Goal: Task Accomplishment & Management: Manage account settings

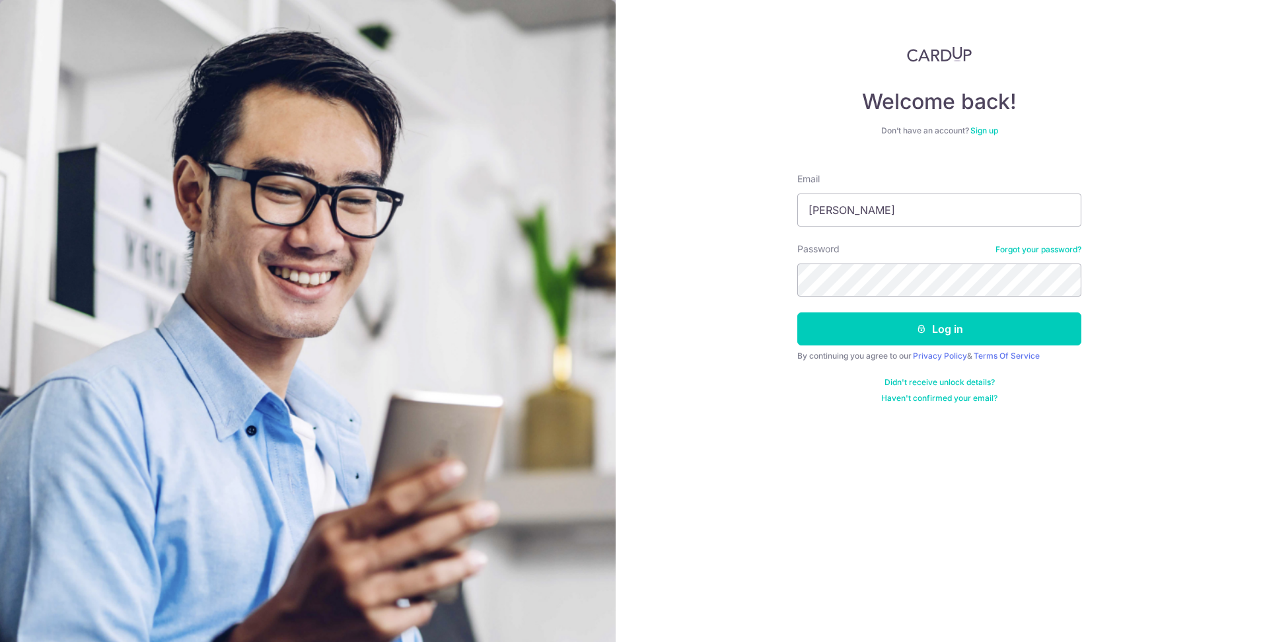
type input "[PERSON_NAME][EMAIL_ADDRESS][DOMAIN_NAME]"
click at [910, 319] on button "Log in" at bounding box center [939, 328] width 284 height 33
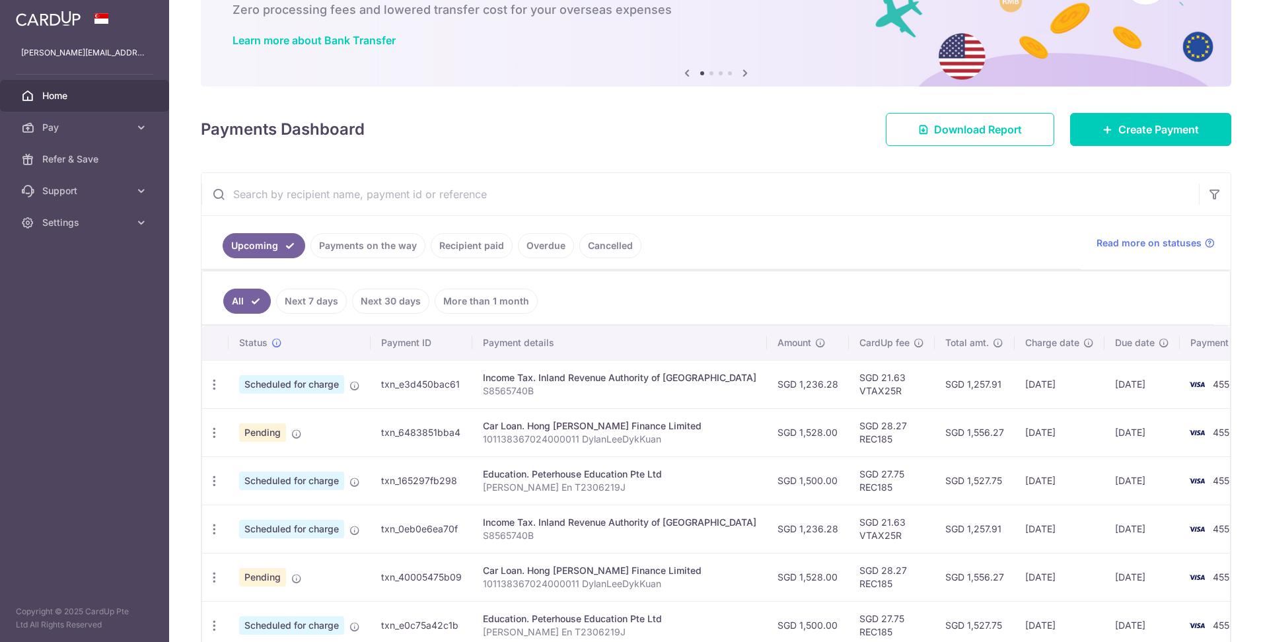
scroll to position [110, 0]
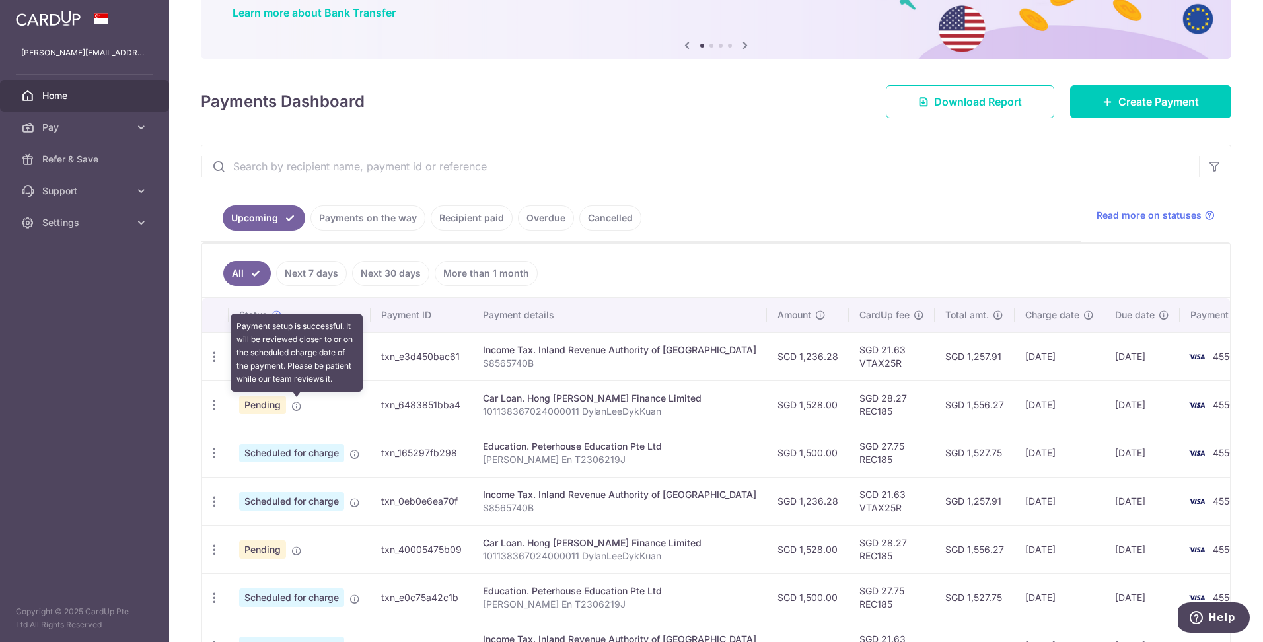
click at [297, 408] on icon at bounding box center [296, 406] width 11 height 11
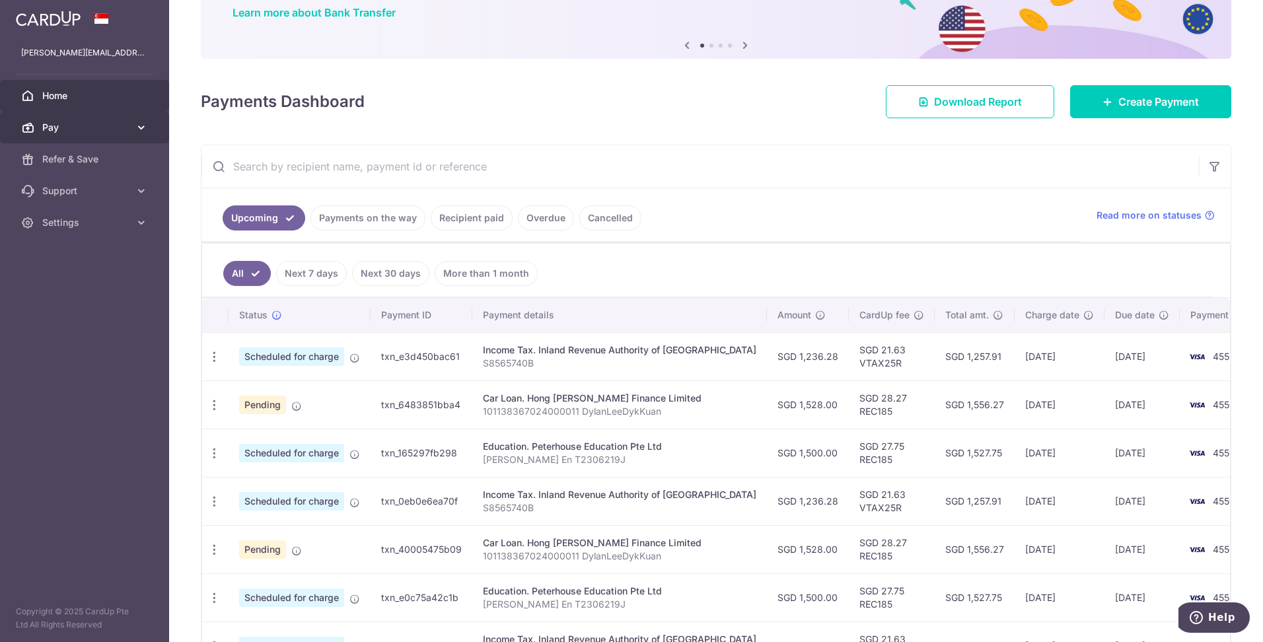
click at [147, 125] on icon at bounding box center [141, 127] width 13 height 13
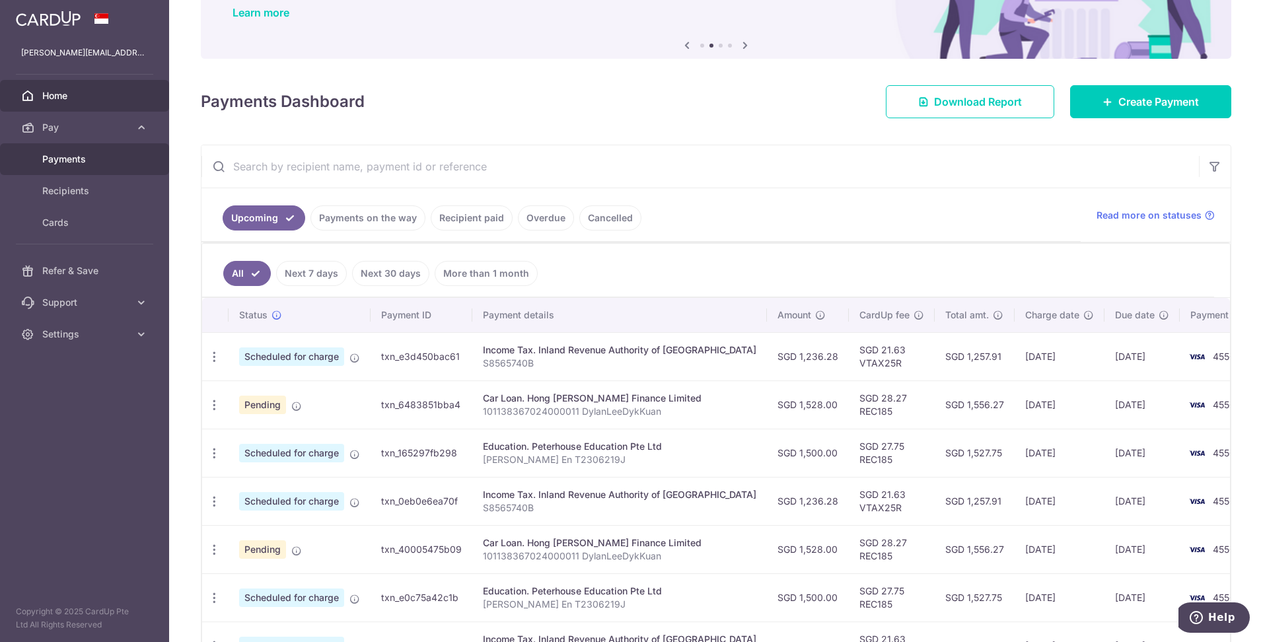
click at [106, 161] on span "Payments" at bounding box center [85, 159] width 87 height 13
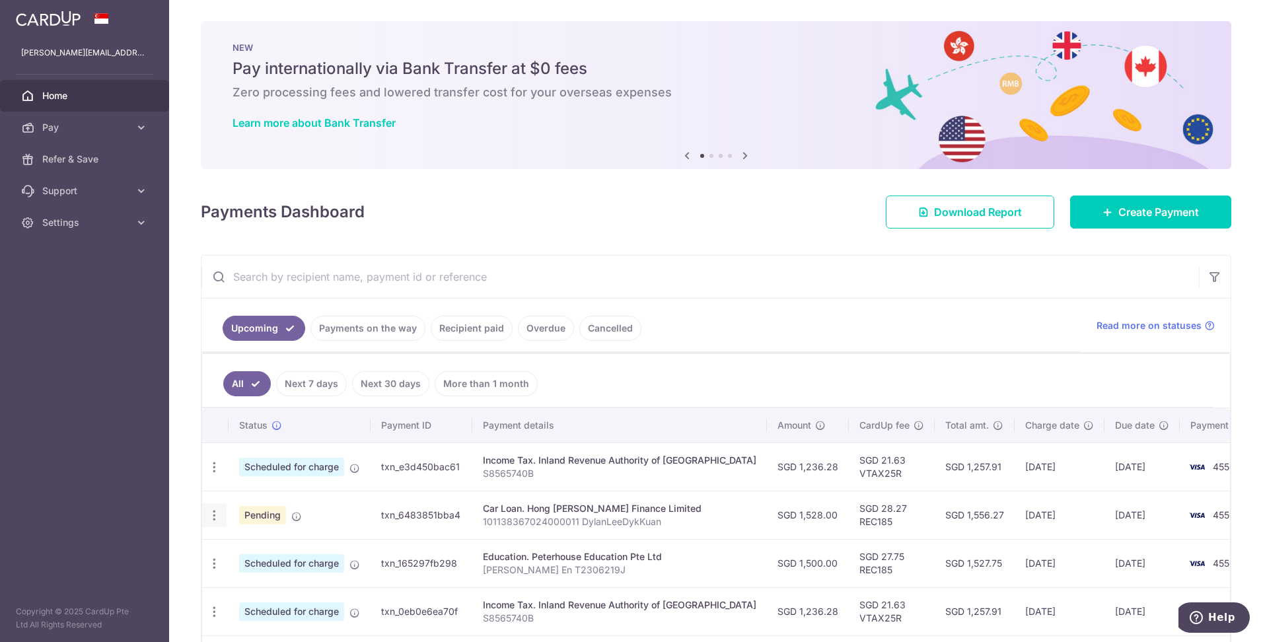
click at [209, 515] on icon "button" at bounding box center [214, 516] width 14 height 14
click at [267, 581] on span "Cancel payment" at bounding box center [284, 584] width 89 height 16
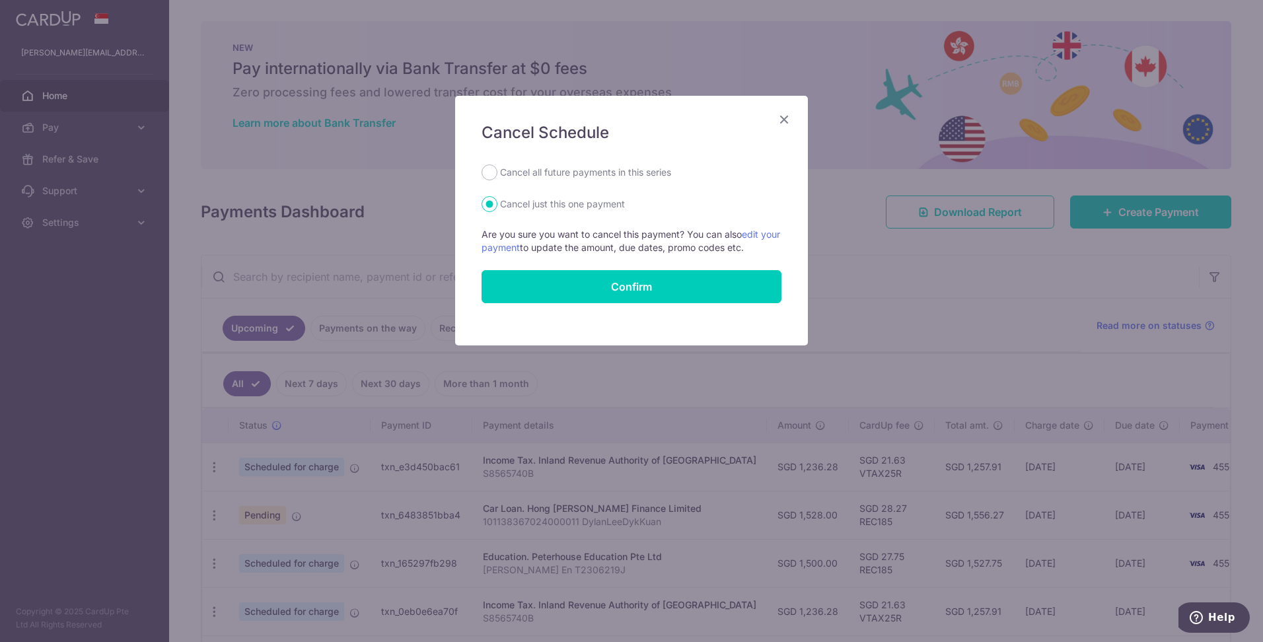
click at [561, 170] on label "Cancel all future payments in this series" at bounding box center [585, 172] width 171 height 16
click at [497, 170] on input "Cancel all future payments in this series" at bounding box center [490, 172] width 16 height 16
radio input "true"
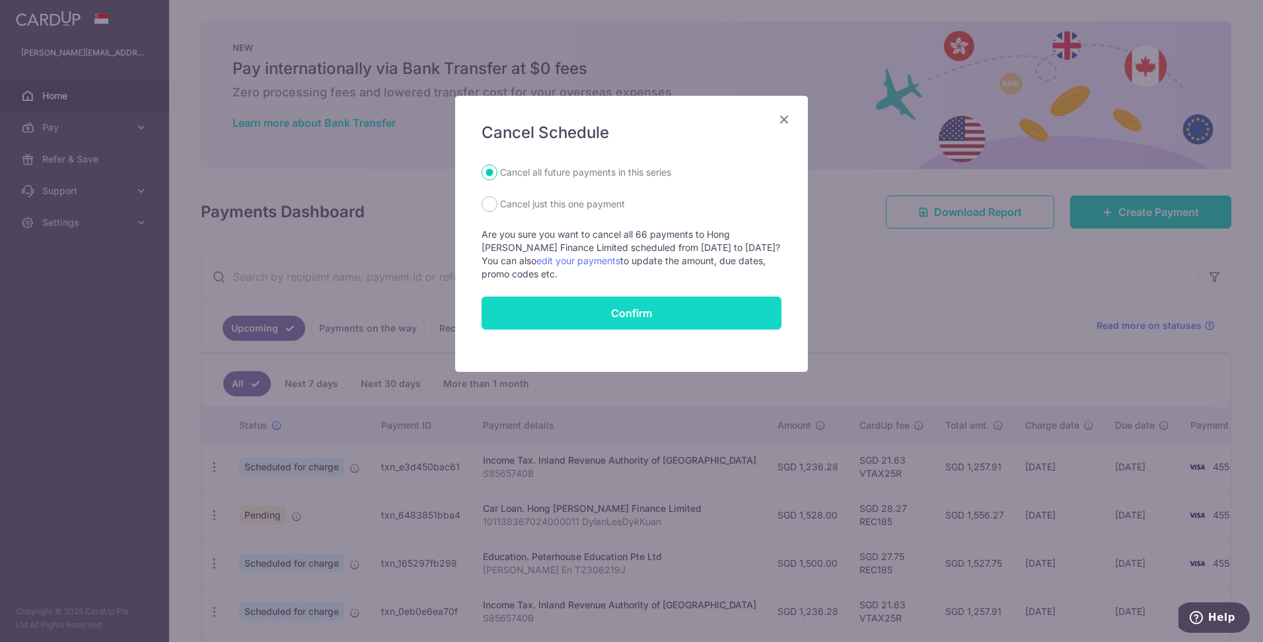
click at [569, 303] on button "Confirm" at bounding box center [632, 313] width 300 height 33
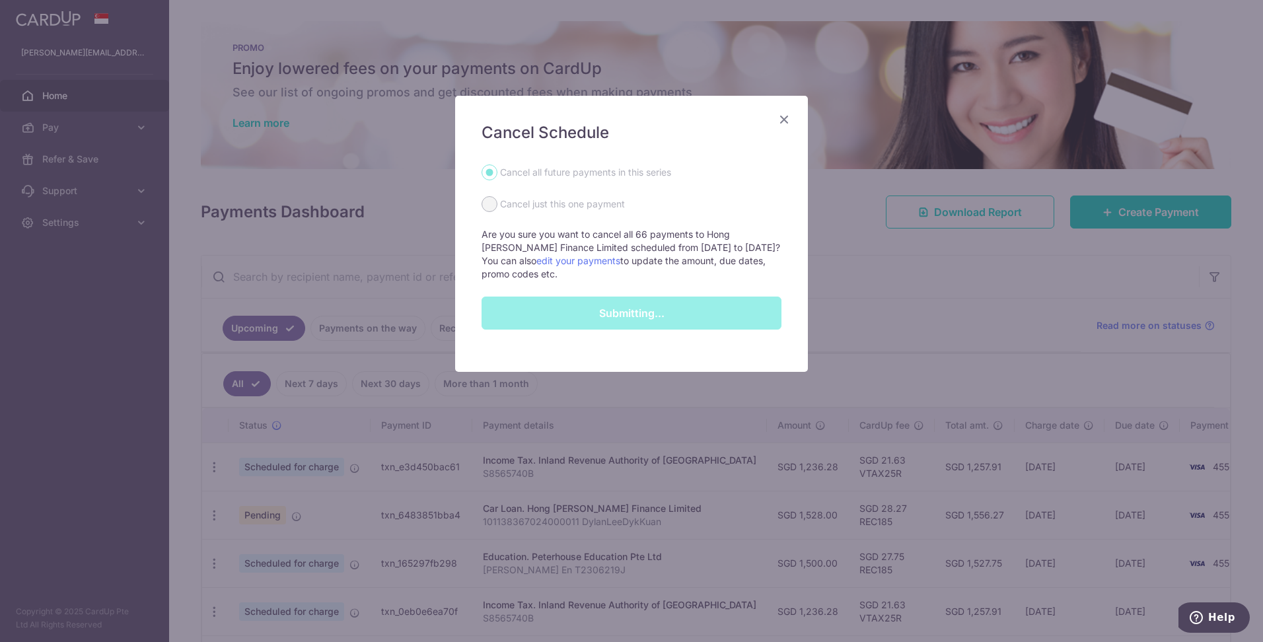
click at [785, 117] on icon "Close" at bounding box center [784, 119] width 16 height 17
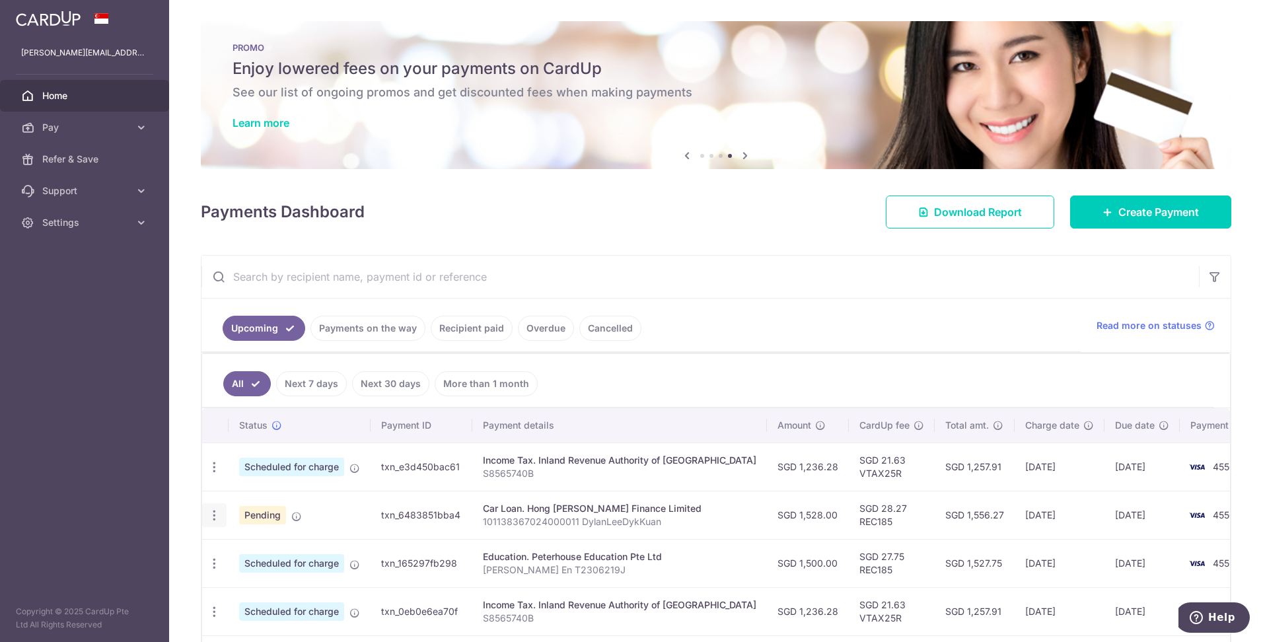
click at [216, 521] on icon "button" at bounding box center [214, 516] width 14 height 14
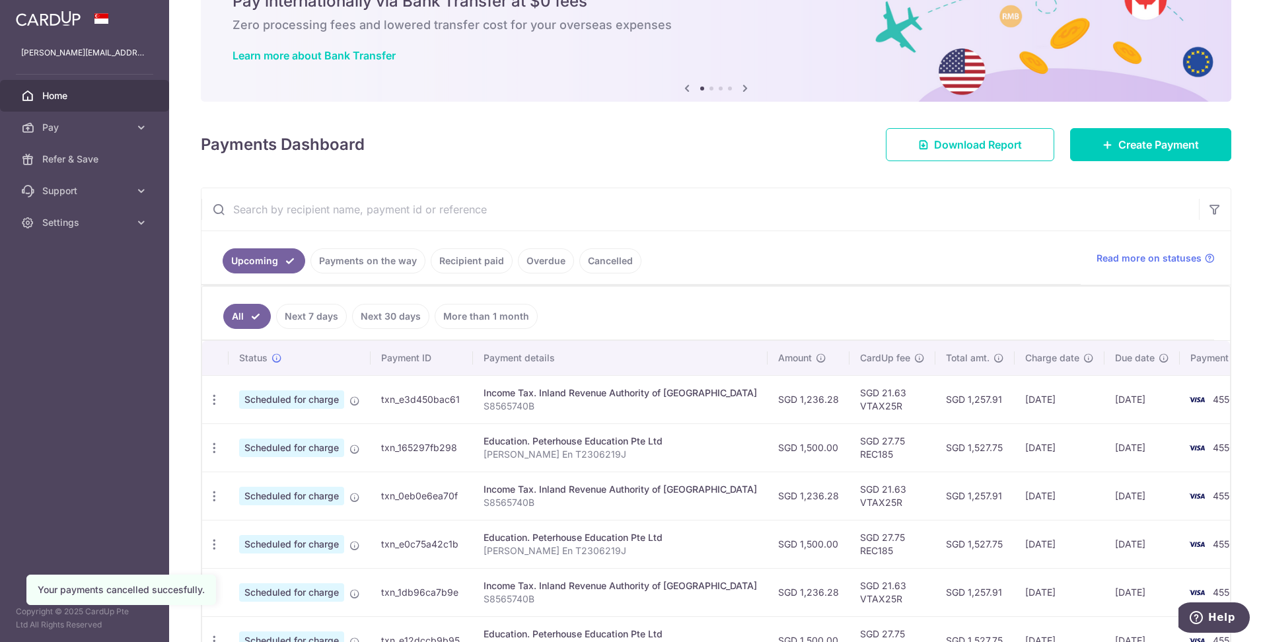
scroll to position [55, 0]
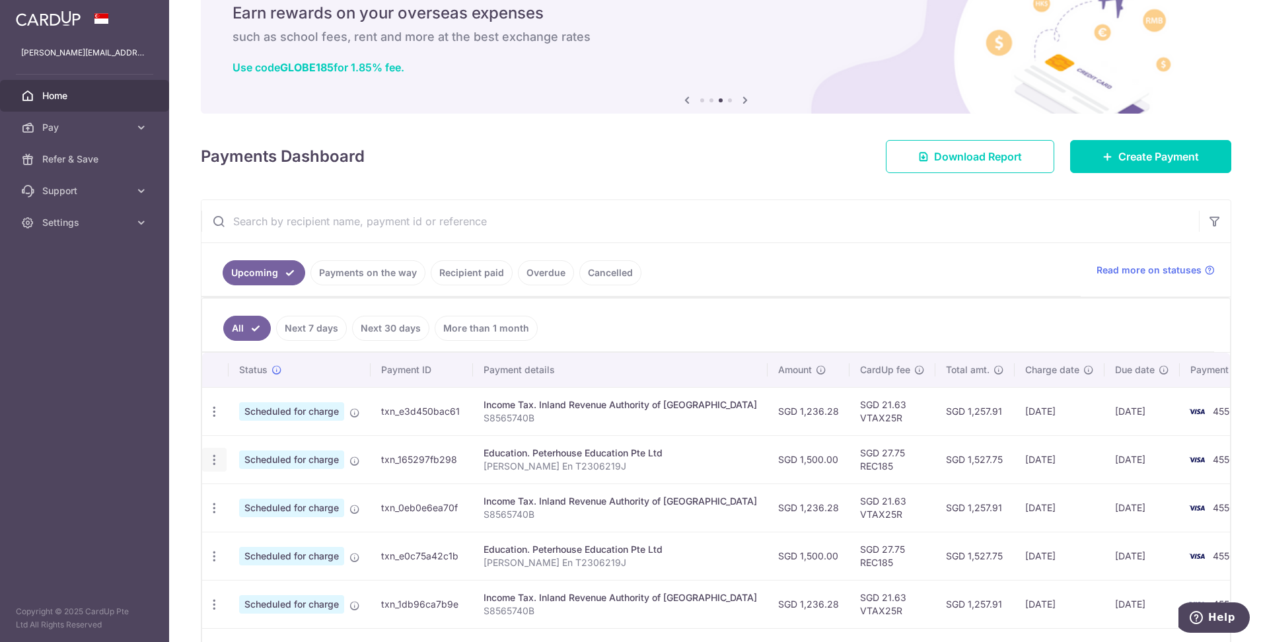
click at [212, 465] on icon "button" at bounding box center [214, 460] width 14 height 14
click at [268, 501] on span "Update payment" at bounding box center [285, 496] width 90 height 16
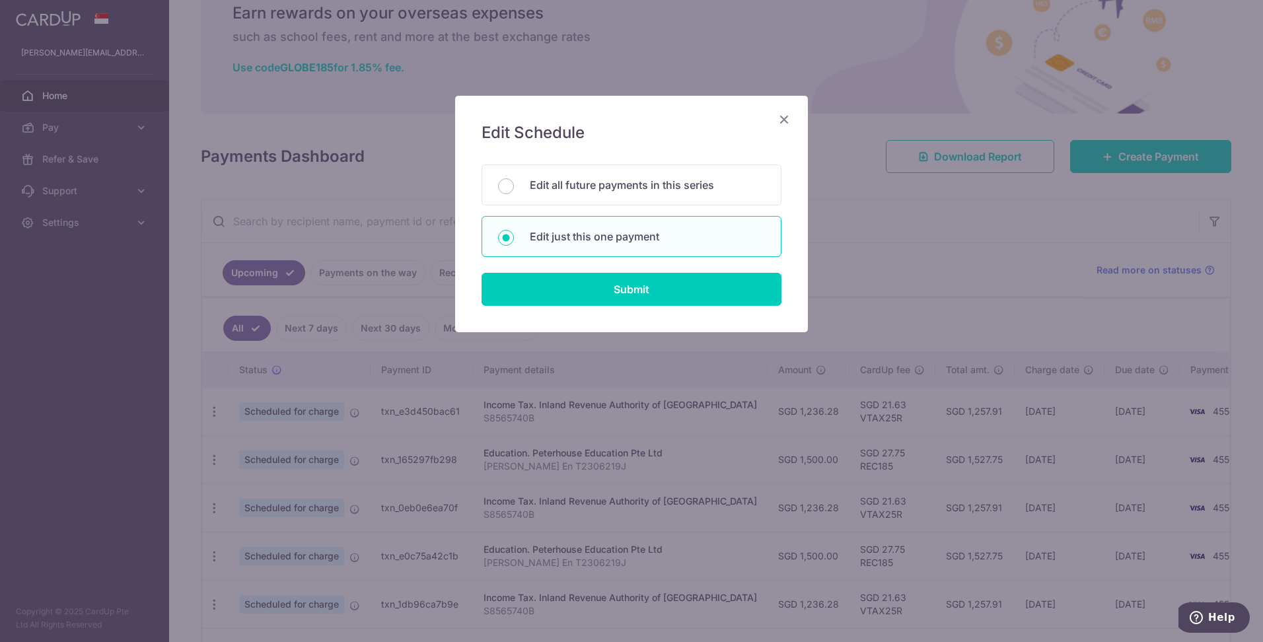
click at [600, 242] on p "Edit just this one payment" at bounding box center [647, 237] width 235 height 16
click at [514, 242] on input "Edit just this one payment" at bounding box center [506, 238] width 16 height 16
radio input "true"
click at [586, 287] on input "Submit" at bounding box center [632, 289] width 300 height 33
radio input "true"
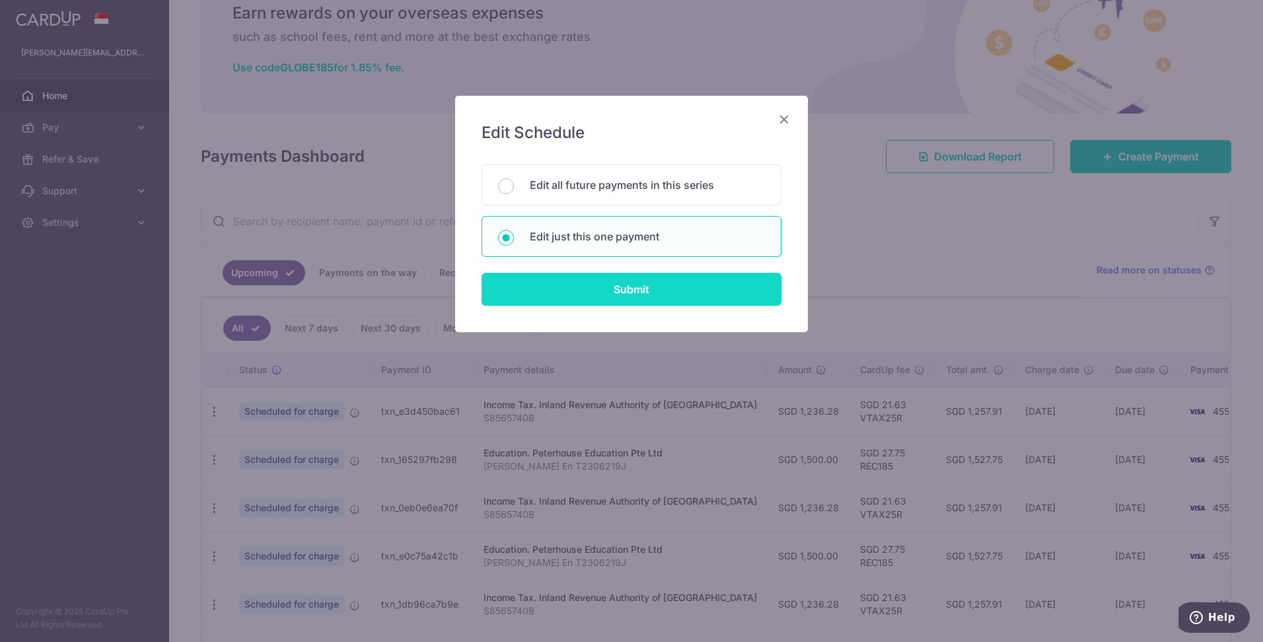
type input "1,500.00"
type input "28/09/2025"
type input "Siena Lee Shea En T2306219J"
type input "REC185"
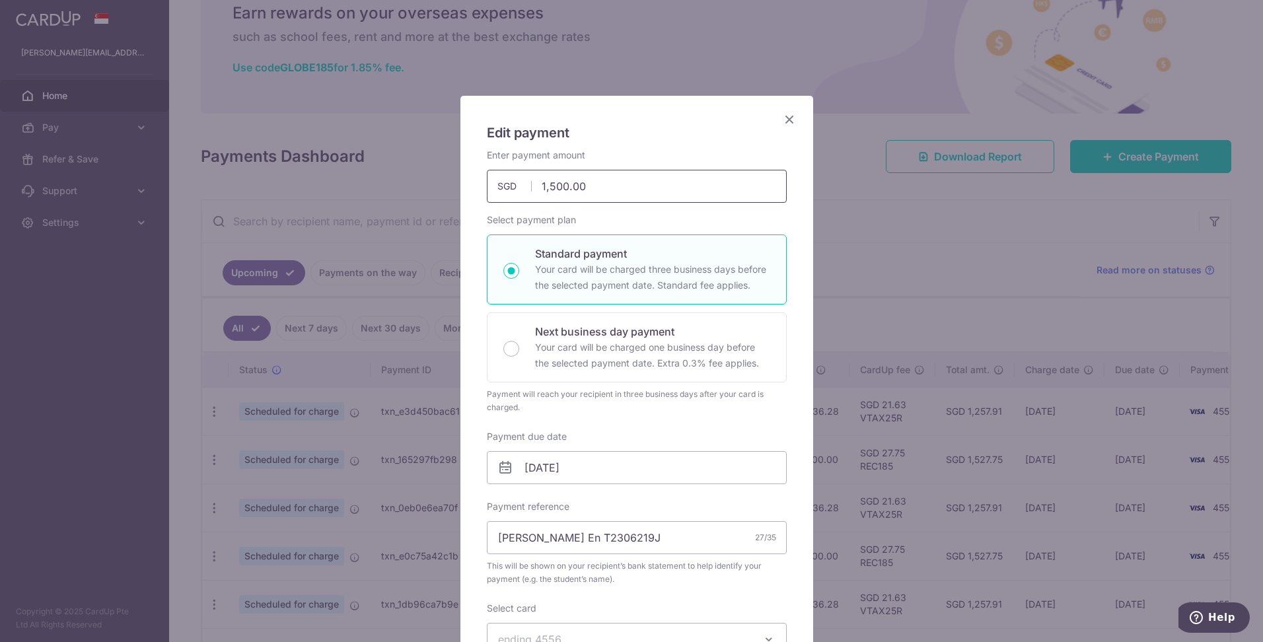
drag, startPoint x: 604, startPoint y: 190, endPoint x: 495, endPoint y: 187, distance: 109.7
click at [495, 187] on div "1,500.00 1500.00 SGD" at bounding box center [637, 186] width 300 height 33
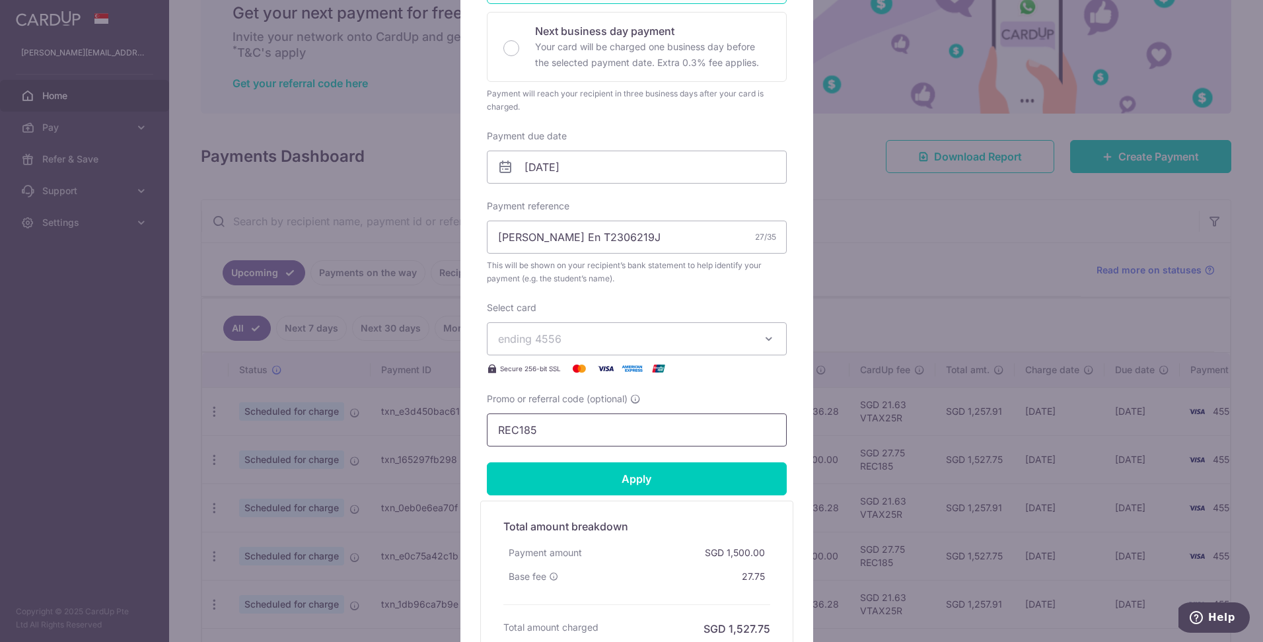
scroll to position [330, 0]
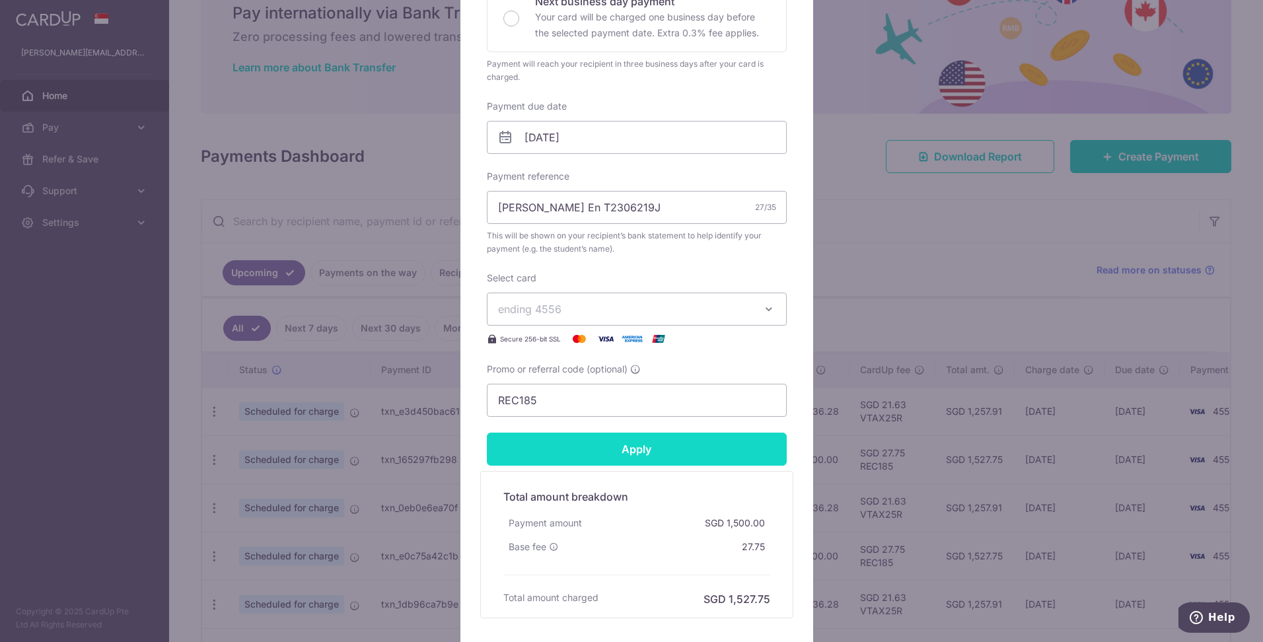
type input "600.00"
click at [645, 450] on input "Apply" at bounding box center [637, 449] width 300 height 33
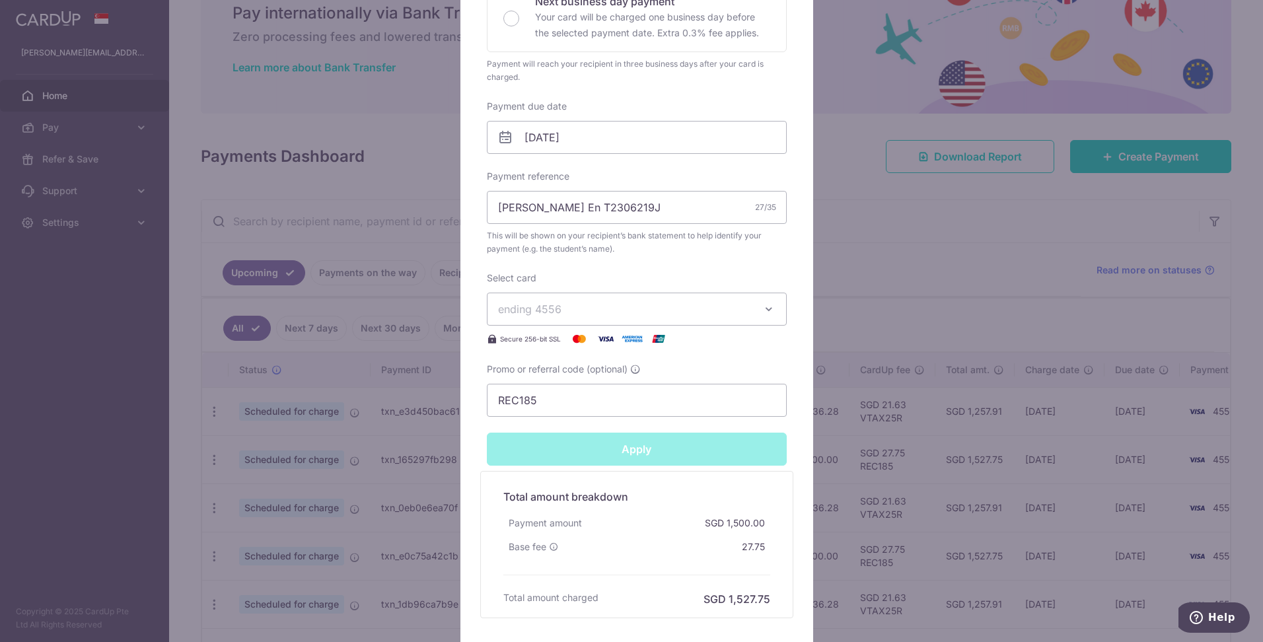
type input "Successfully Applied"
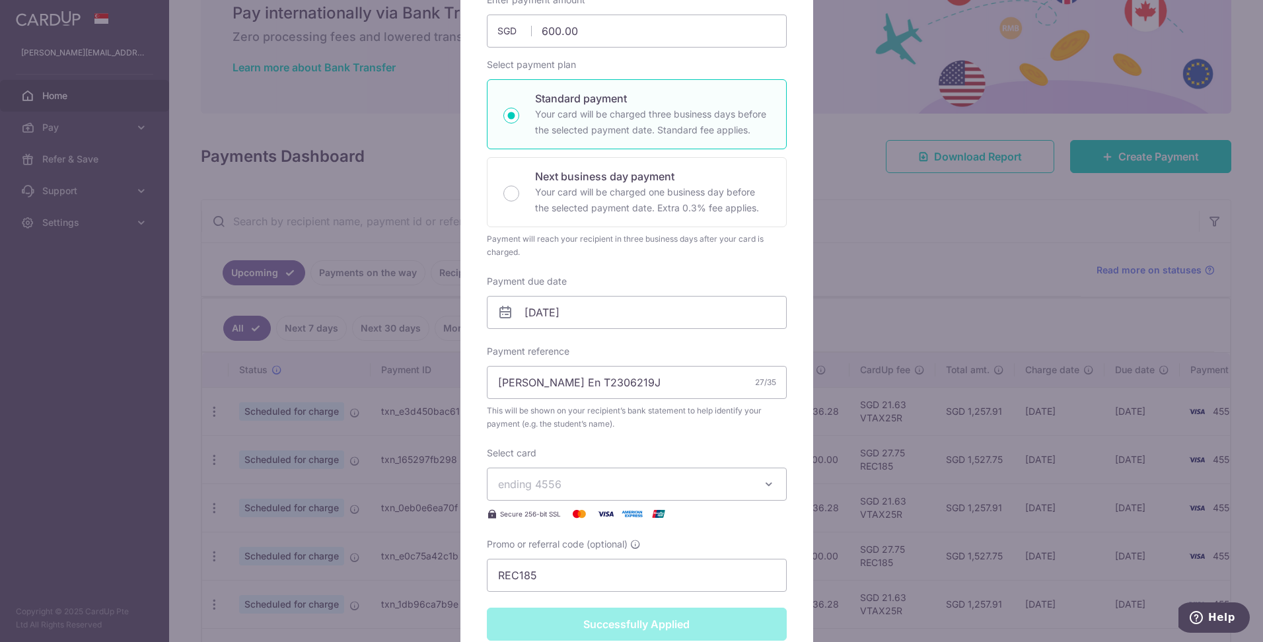
scroll to position [46, 0]
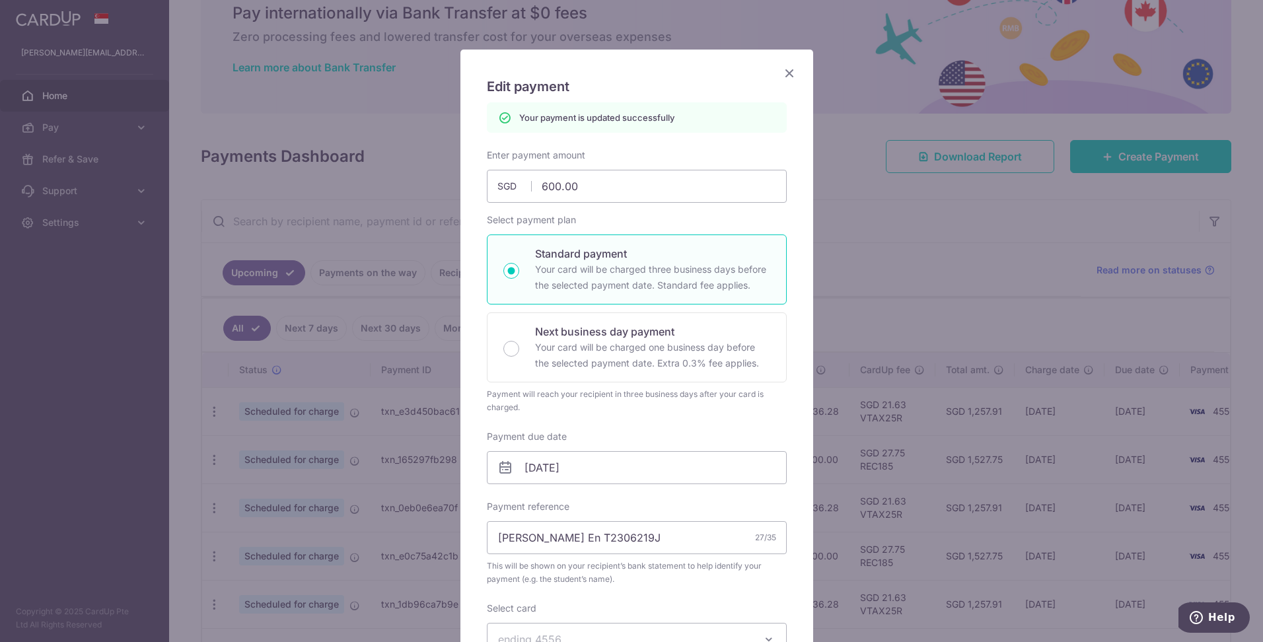
click at [788, 73] on icon "Close" at bounding box center [789, 73] width 16 height 17
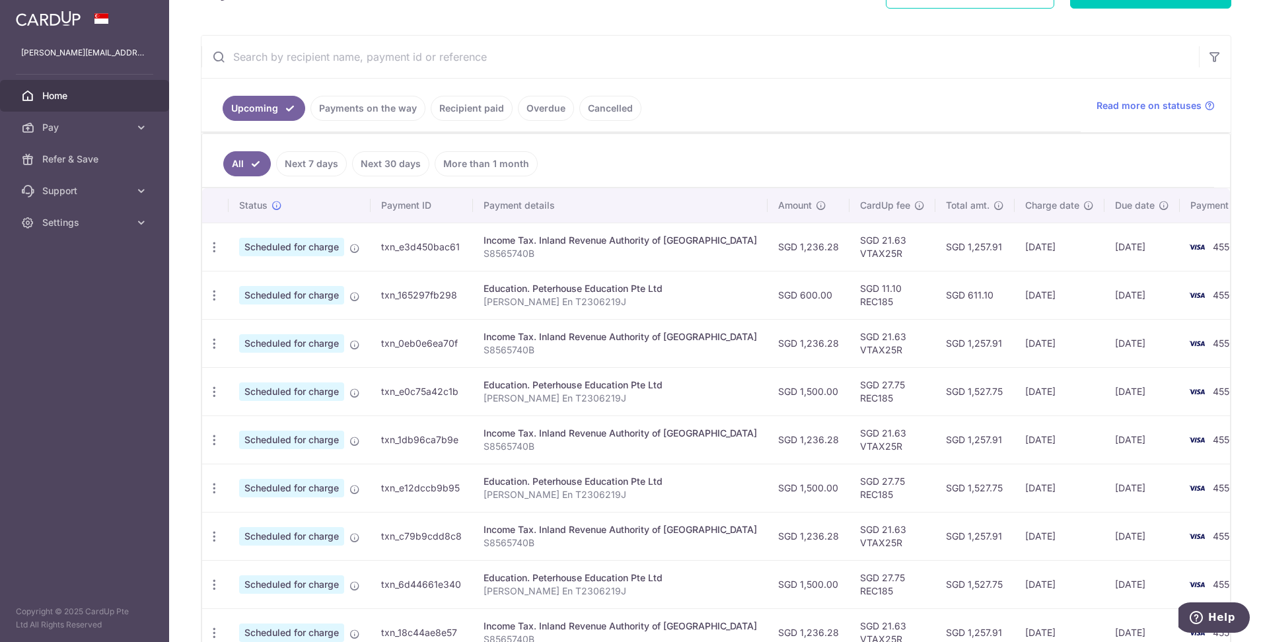
scroll to position [110, 0]
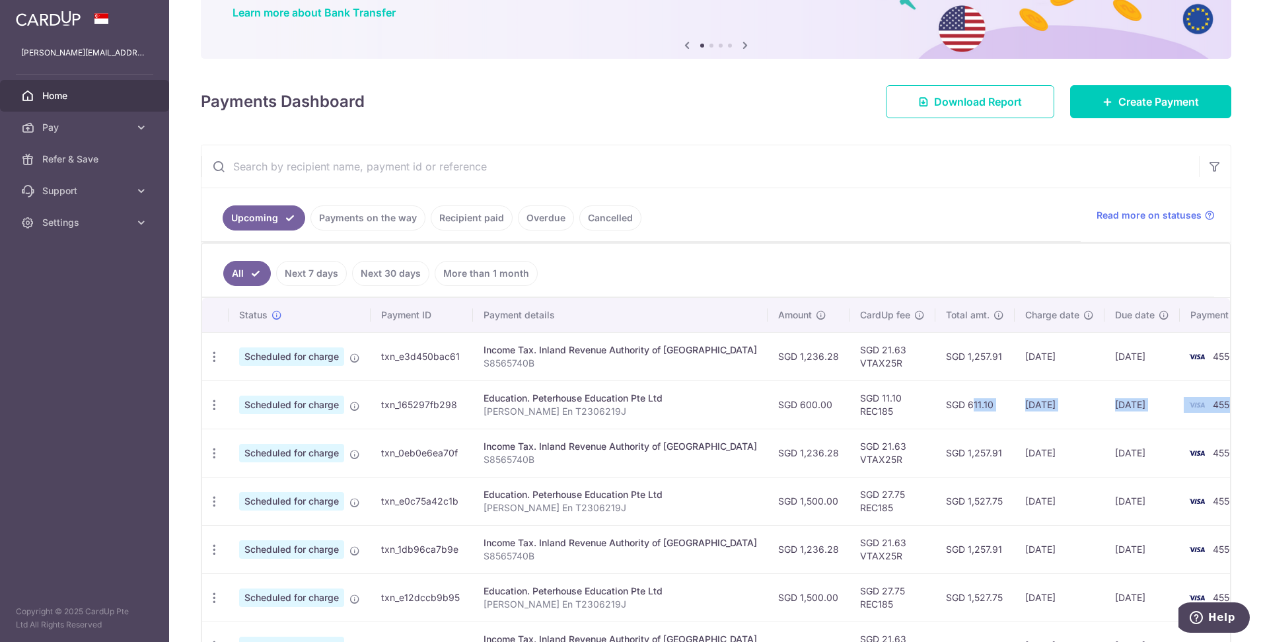
drag, startPoint x: 892, startPoint y: 406, endPoint x: 1203, endPoint y: 415, distance: 311.2
click at [1203, 415] on tr "Update payment Cancel payment Scheduled for charge txn_165297fb298 Education. P…" at bounding box center [741, 404] width 1078 height 48
drag, startPoint x: 1203, startPoint y: 415, endPoint x: 1029, endPoint y: 405, distance: 174.0
click at [1029, 405] on td "[DATE]" at bounding box center [1060, 404] width 90 height 48
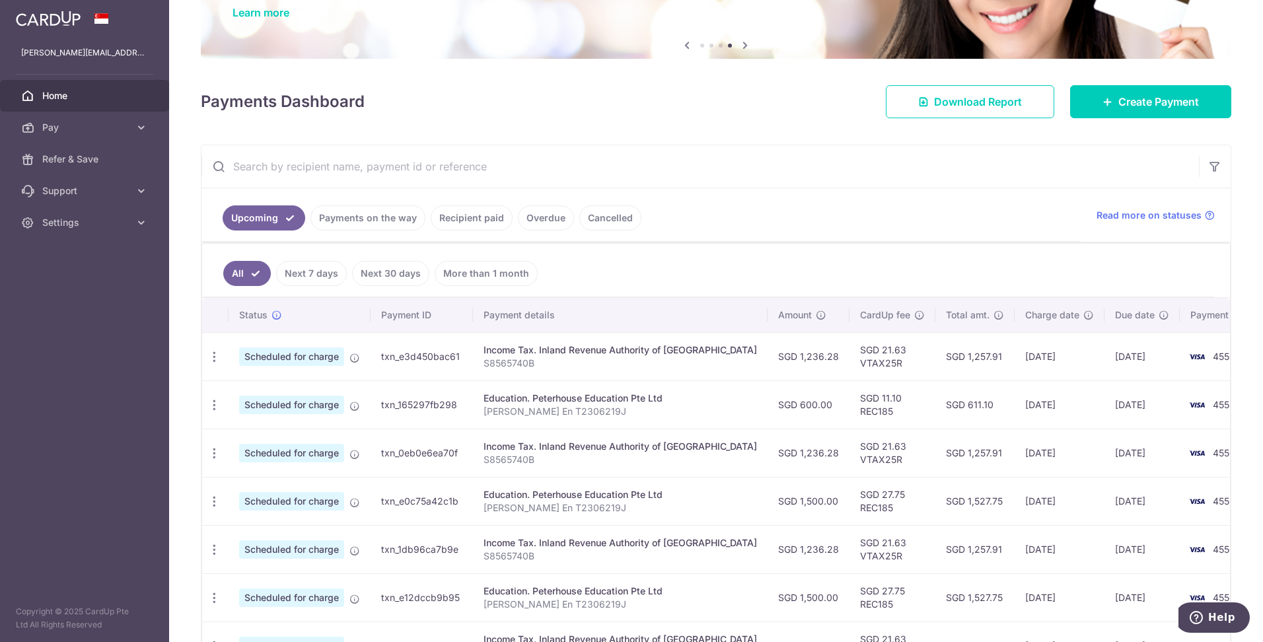
drag, startPoint x: 791, startPoint y: 358, endPoint x: 723, endPoint y: 357, distance: 67.4
click at [768, 357] on td "SGD 1,236.28" at bounding box center [809, 356] width 82 height 48
drag, startPoint x: 723, startPoint y: 357, endPoint x: 810, endPoint y: 266, distance: 126.6
click at [810, 266] on ul "All Next 7 days Next 30 days More than 1 month" at bounding box center [708, 271] width 1012 height 54
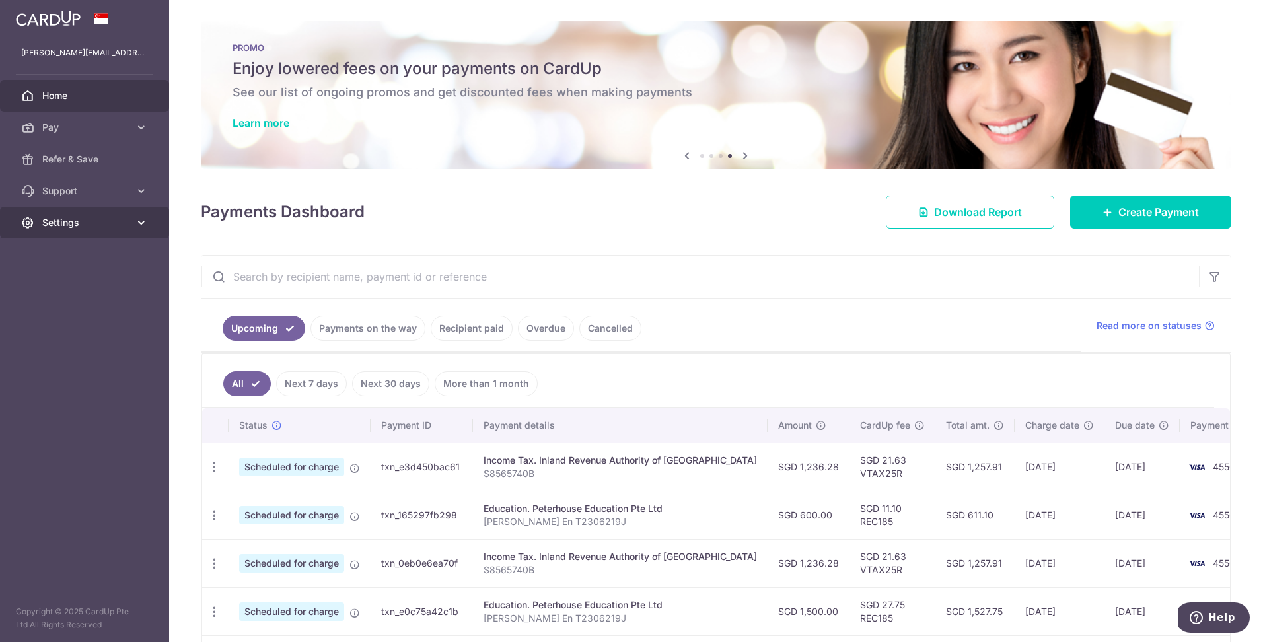
click at [128, 223] on span "Settings" at bounding box center [85, 222] width 87 height 13
click at [47, 288] on span "Logout" at bounding box center [85, 285] width 87 height 13
